Goal: Task Accomplishment & Management: Complete application form

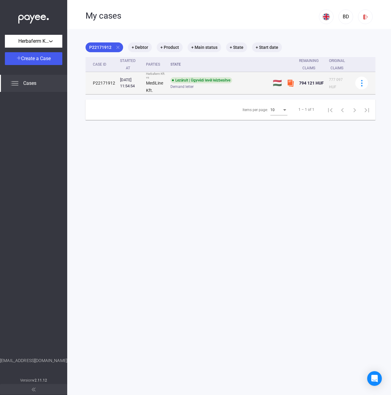
click at [368, 85] on td at bounding box center [364, 83] width 23 height 22
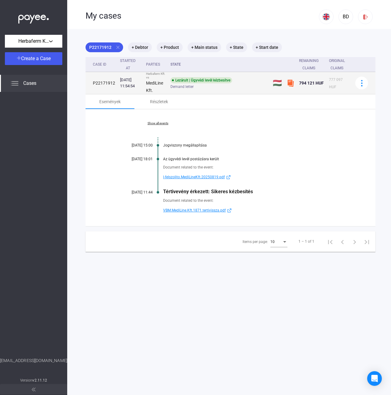
click at [104, 78] on td "P22171912" at bounding box center [102, 83] width 32 height 22
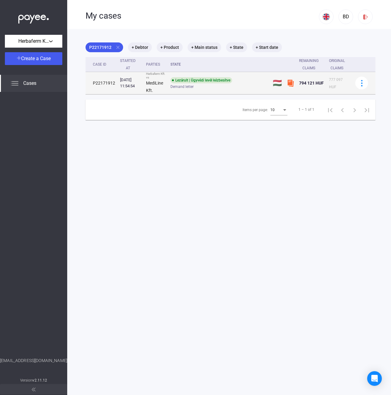
click at [181, 81] on div "Lezárult | Ügyvédi levél kézbesítve" at bounding box center [201, 80] width 62 height 6
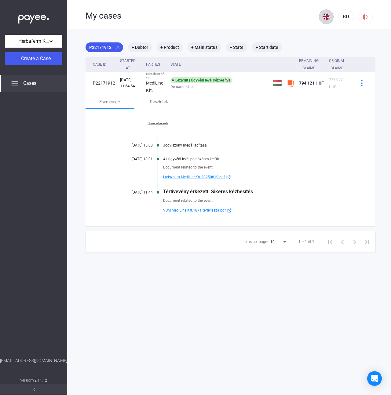
click at [324, 17] on img at bounding box center [326, 16] width 7 height 7
click at [322, 31] on img at bounding box center [322, 31] width 7 height 7
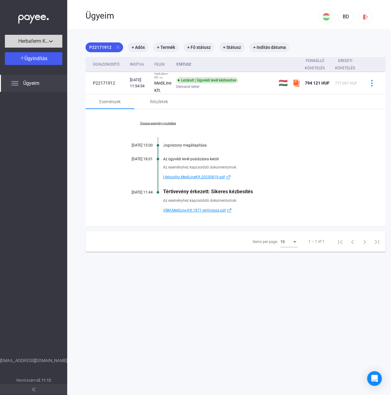
click at [53, 43] on div "Herbaferm Kft." at bounding box center [34, 42] width 54 height 8
click at [53, 43] on div at bounding box center [195, 197] width 391 height 395
click at [36, 82] on span "Ügyeim" at bounding box center [31, 83] width 16 height 7
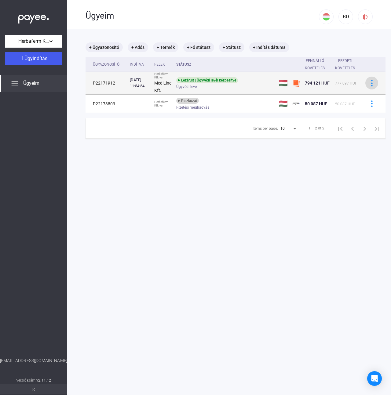
click at [375, 83] on img at bounding box center [372, 83] width 6 height 6
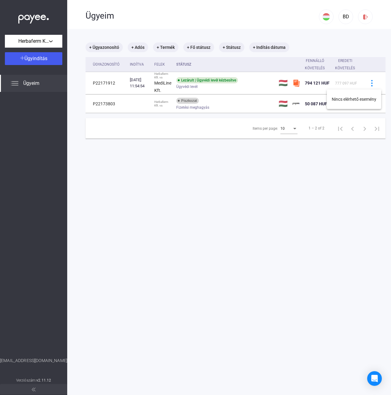
click at [375, 83] on div at bounding box center [195, 197] width 391 height 395
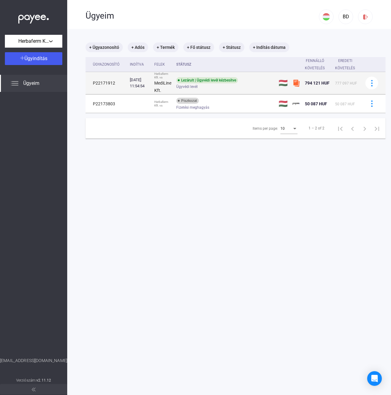
click at [194, 80] on div "Lezárult | Ügyvédi levél kézbesítve" at bounding box center [207, 80] width 62 height 6
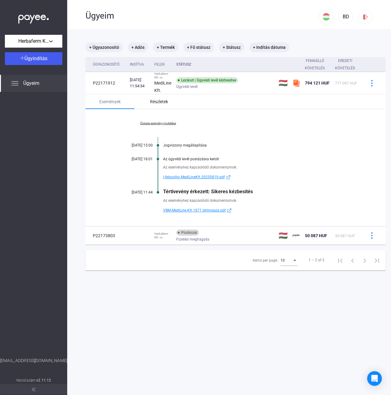
click at [153, 106] on div "Részletek" at bounding box center [158, 101] width 49 height 15
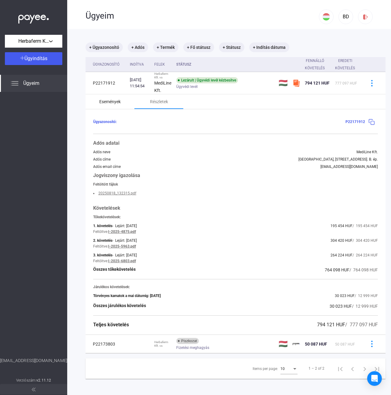
click at [109, 102] on div "Események" at bounding box center [109, 101] width 21 height 7
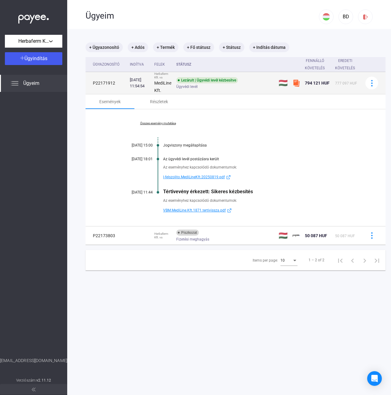
click at [302, 83] on td at bounding box center [296, 83] width 12 height 22
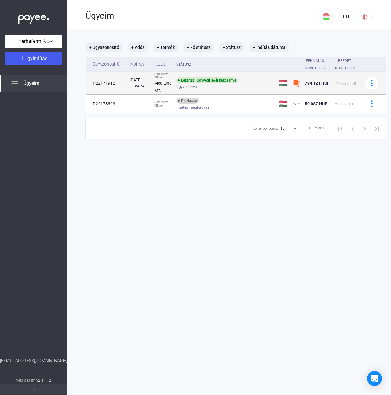
click at [299, 82] on img at bounding box center [296, 82] width 7 height 7
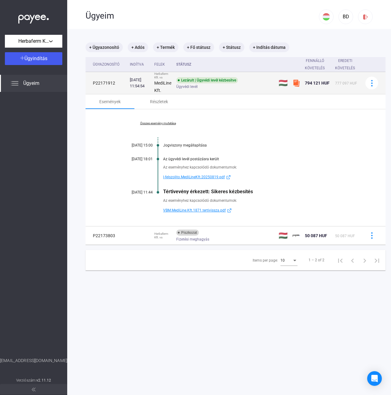
click at [198, 82] on div "Lezárult | Ügyvédi levél kézbesítve" at bounding box center [207, 80] width 62 height 6
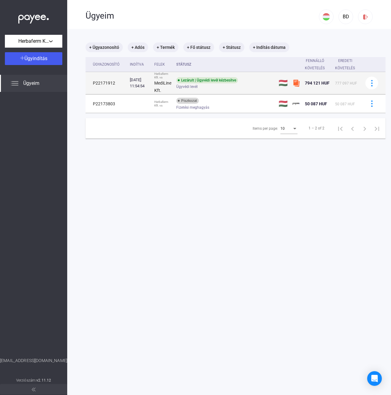
click at [167, 85] on strong "MediLine Kft." at bounding box center [162, 87] width 17 height 12
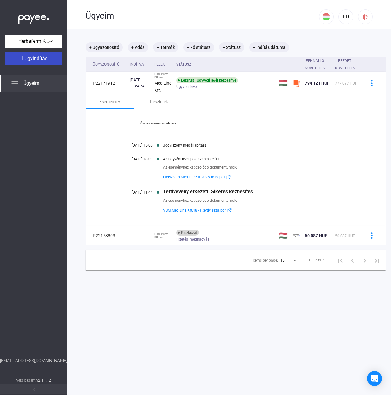
click at [30, 58] on span "Ügyindítás" at bounding box center [35, 59] width 23 height 6
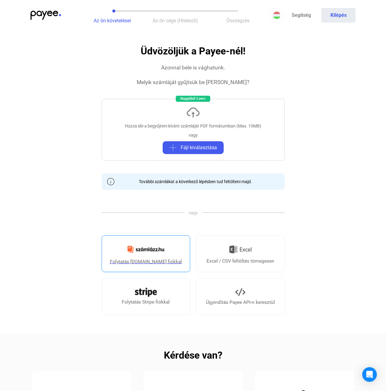
scroll to position [93, 0]
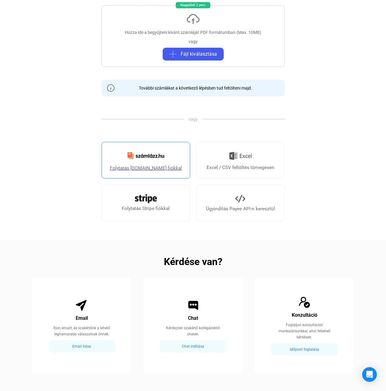
click at [134, 160] on img at bounding box center [146, 155] width 44 height 14
